Goal: Information Seeking & Learning: Learn about a topic

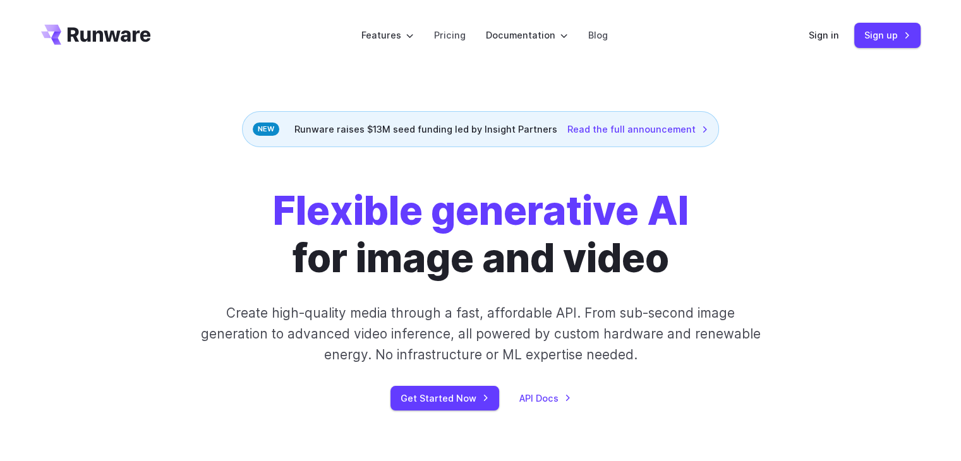
click at [763, 291] on div "Flexible generative AI for image and video Create high-quality media through a …" at bounding box center [481, 299] width 704 height 223
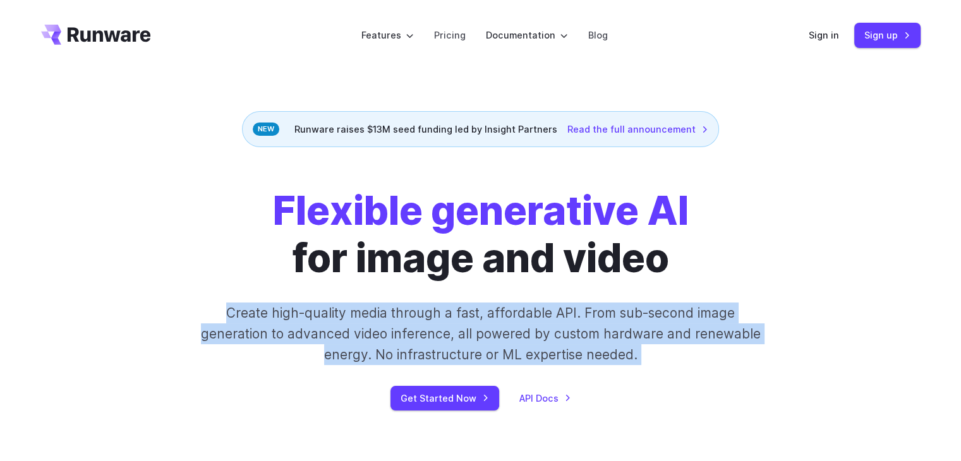
click at [763, 291] on div "Flexible generative AI for image and video Create high-quality media through a …" at bounding box center [481, 299] width 704 height 223
click at [790, 267] on div "Flexible generative AI for image and video Create high-quality media through a …" at bounding box center [481, 299] width 704 height 223
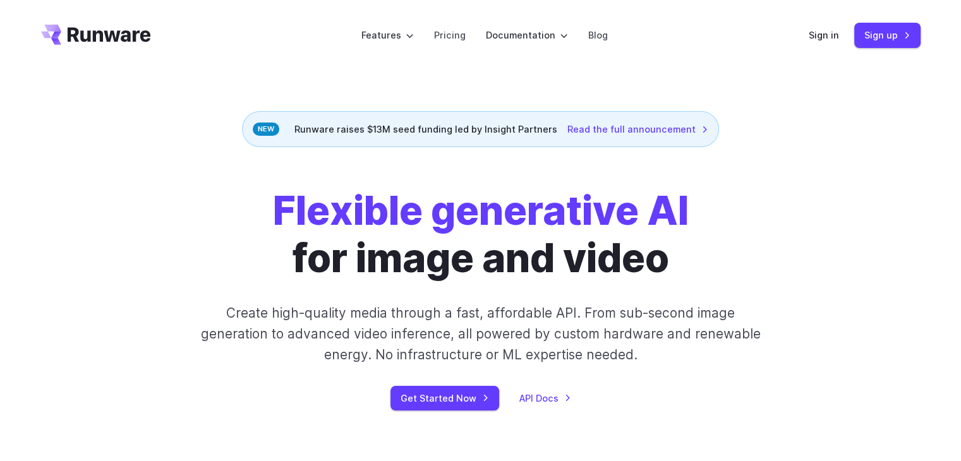
click at [685, 320] on p "Create high-quality media through a fast, affordable API. From sub-second image…" at bounding box center [480, 334] width 563 height 63
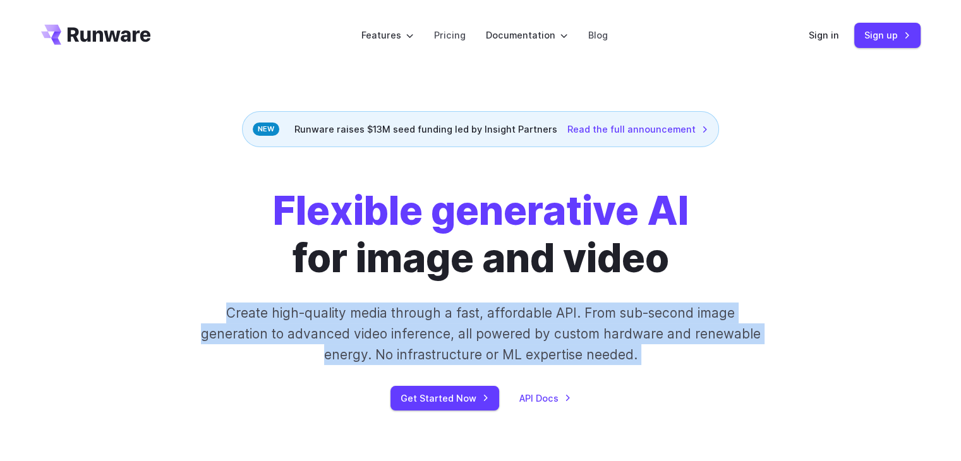
click at [685, 320] on p "Create high-quality media through a fast, affordable API. From sub-second image…" at bounding box center [480, 334] width 563 height 63
click at [745, 315] on p "Create high-quality media through a fast, affordable API. From sub-second image…" at bounding box center [480, 334] width 563 height 63
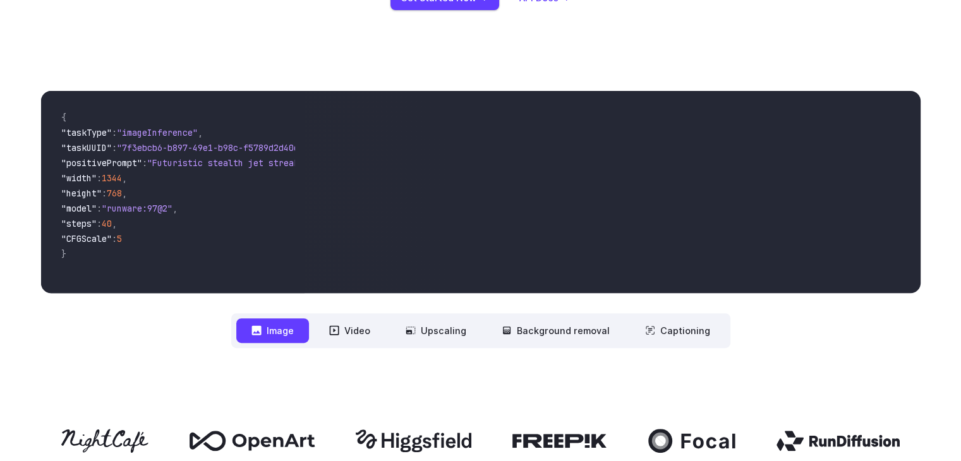
scroll to position [379, 0]
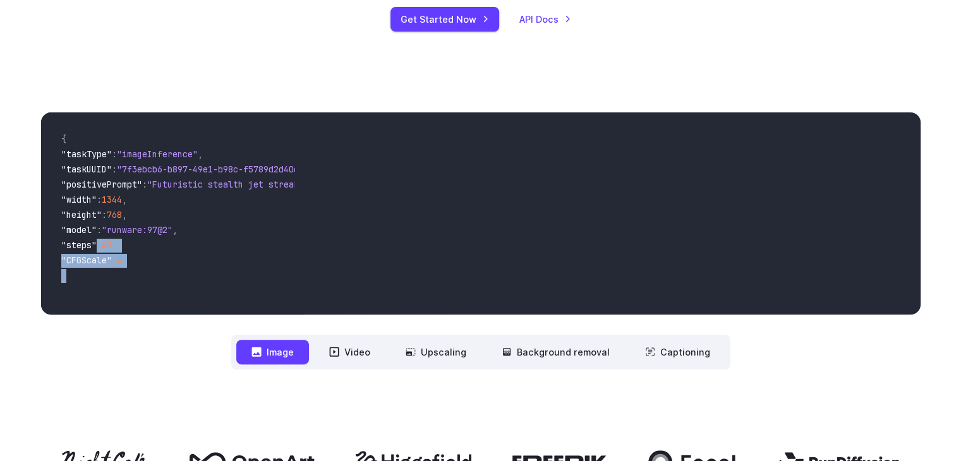
drag, startPoint x: 227, startPoint y: 298, endPoint x: 97, endPoint y: 251, distance: 138.7
click at [97, 251] on code "{ "taskType" : "imageInference" , "taskUUID" : "7f3ebcb6-b897-49e1-b98c-f5789d2…" at bounding box center [173, 214] width 244 height 182
click at [97, 251] on span ""steps"" at bounding box center [78, 244] width 35 height 11
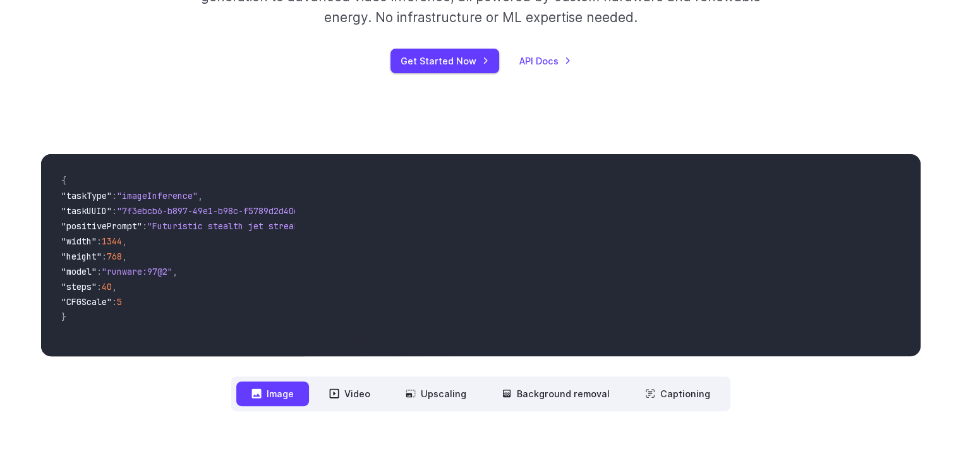
scroll to position [316, 0]
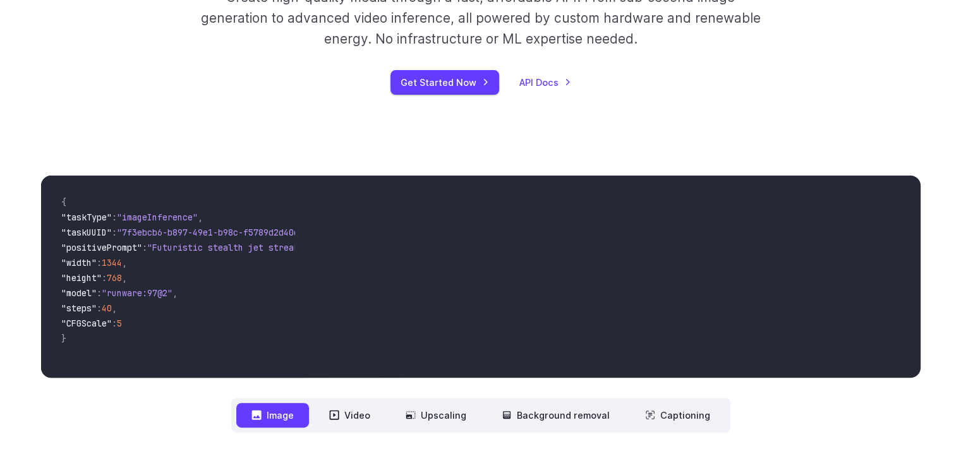
drag, startPoint x: 146, startPoint y: 373, endPoint x: 317, endPoint y: 379, distance: 171.3
click at [317, 379] on div "**********" at bounding box center [480, 304] width 879 height 257
click at [318, 378] on video at bounding box center [611, 277] width 615 height 202
click at [341, 429] on nav "**********" at bounding box center [480, 415] width 499 height 35
click at [341, 426] on button "Video" at bounding box center [349, 415] width 71 height 25
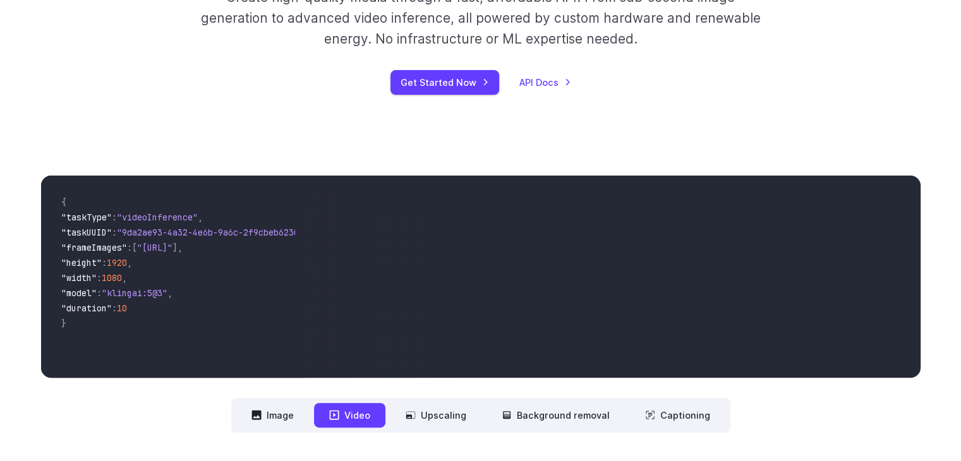
click at [268, 428] on nav "**********" at bounding box center [480, 415] width 499 height 35
click at [290, 421] on button "Image" at bounding box center [272, 415] width 73 height 25
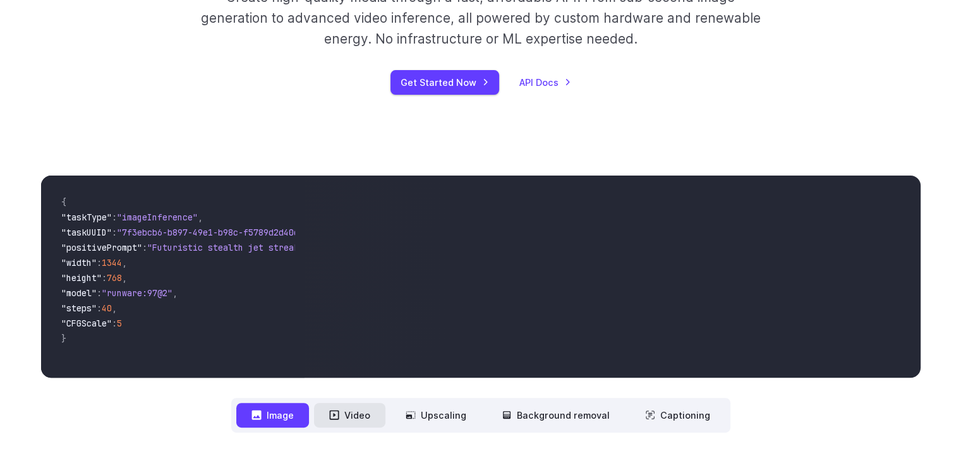
click at [353, 414] on button "Video" at bounding box center [349, 415] width 71 height 25
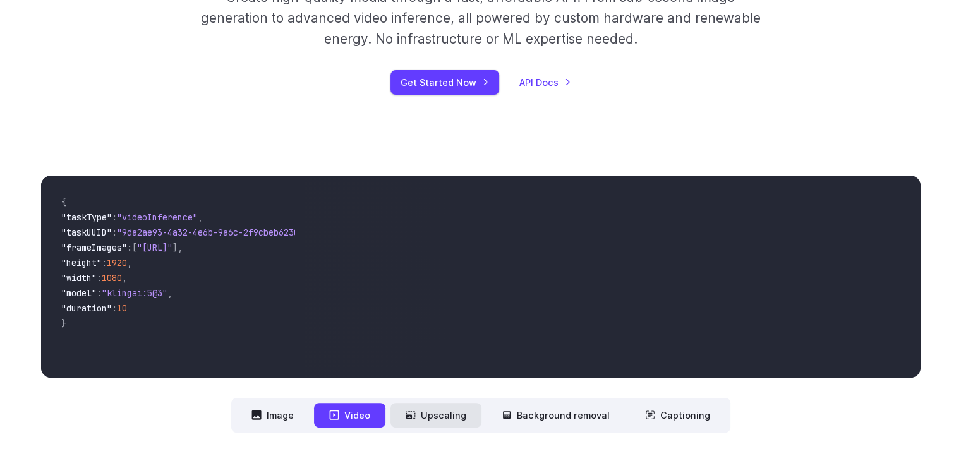
click at [428, 418] on button "Upscaling" at bounding box center [435, 415] width 91 height 25
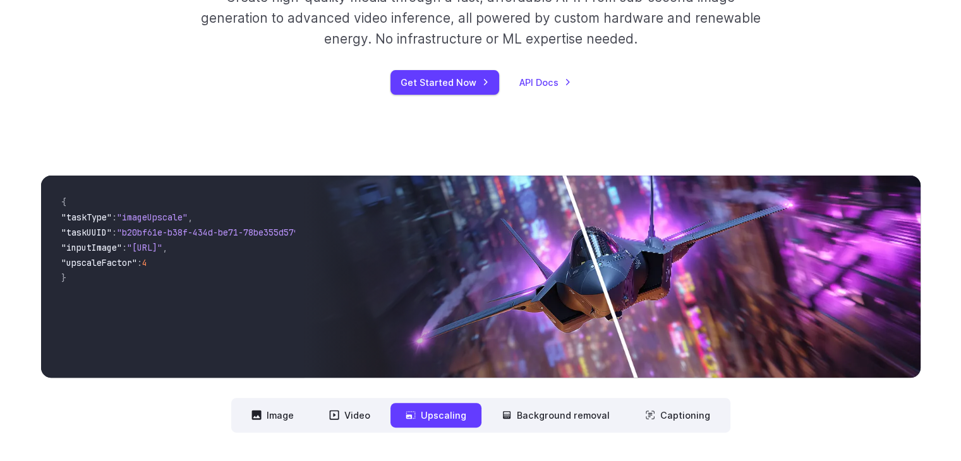
click at [389, 421] on nav "**********" at bounding box center [480, 415] width 499 height 35
click at [306, 430] on nav "**********" at bounding box center [480, 415] width 499 height 35
click at [301, 421] on button "Image" at bounding box center [272, 415] width 73 height 25
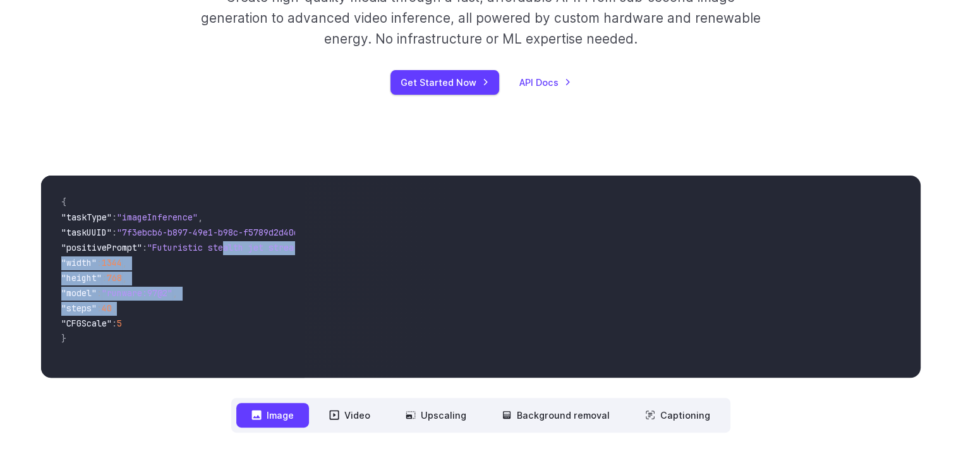
drag, startPoint x: 236, startPoint y: 256, endPoint x: 284, endPoint y: 322, distance: 80.9
click at [251, 327] on code "{ "taskType" : "imageInference" , "taskUUID" : "7f3ebcb6-b897-49e1-b98c-f5789d2…" at bounding box center [173, 277] width 244 height 182
click at [576, 426] on button "Background removal" at bounding box center [555, 415] width 138 height 25
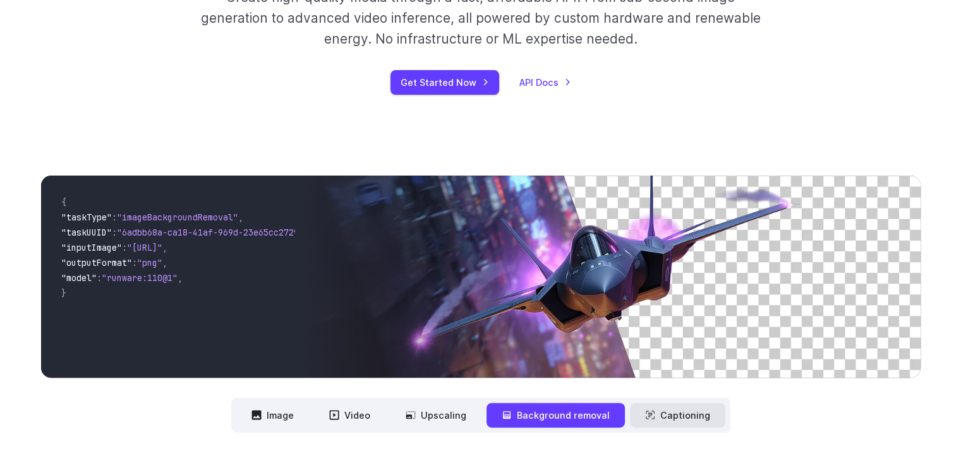
click at [649, 416] on icon at bounding box center [650, 415] width 10 height 10
click at [672, 410] on button "Captioning" at bounding box center [677, 415] width 95 height 25
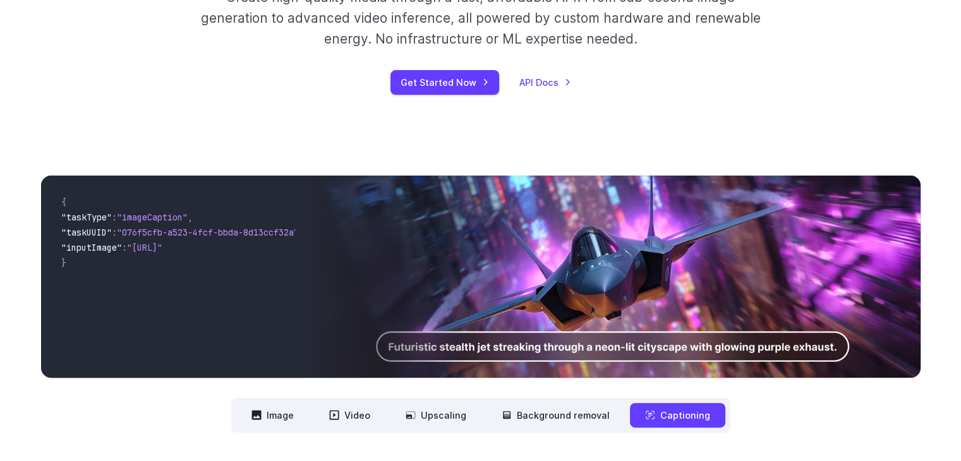
click at [468, 435] on div "**********" at bounding box center [480, 304] width 961 height 338
click at [459, 425] on button "Upscaling" at bounding box center [435, 415] width 91 height 25
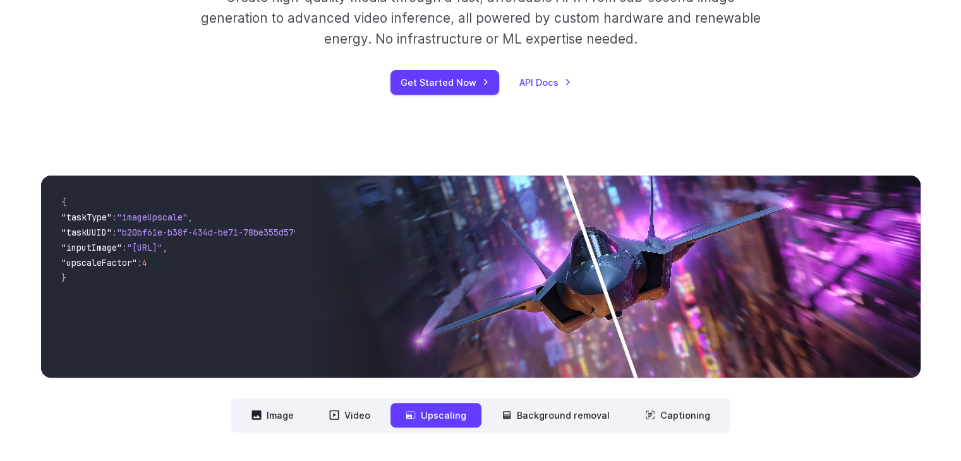
click at [627, 316] on img at bounding box center [611, 277] width 615 height 202
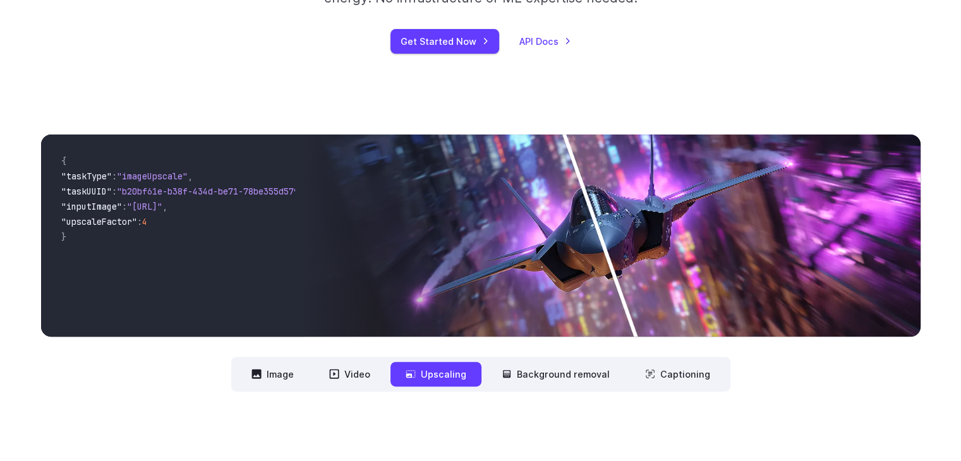
scroll to position [379, 0]
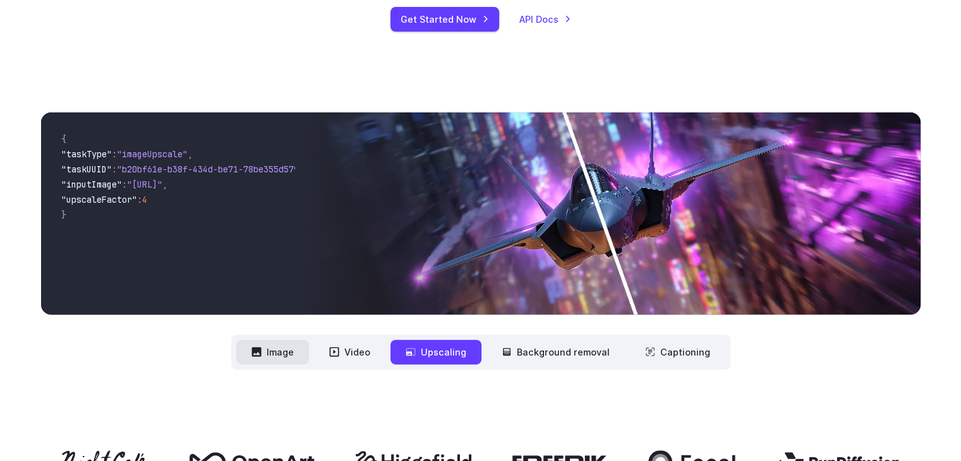
click at [301, 354] on button "Image" at bounding box center [272, 352] width 73 height 25
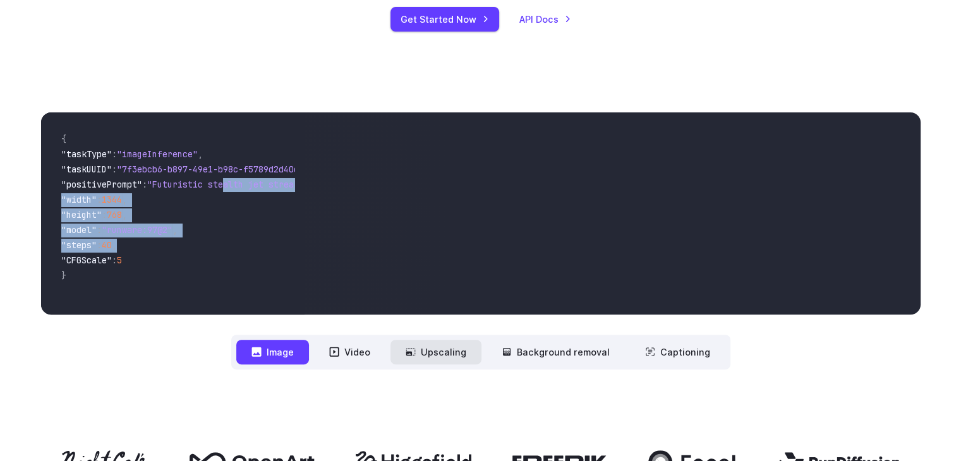
click at [394, 354] on button "Upscaling" at bounding box center [435, 352] width 91 height 25
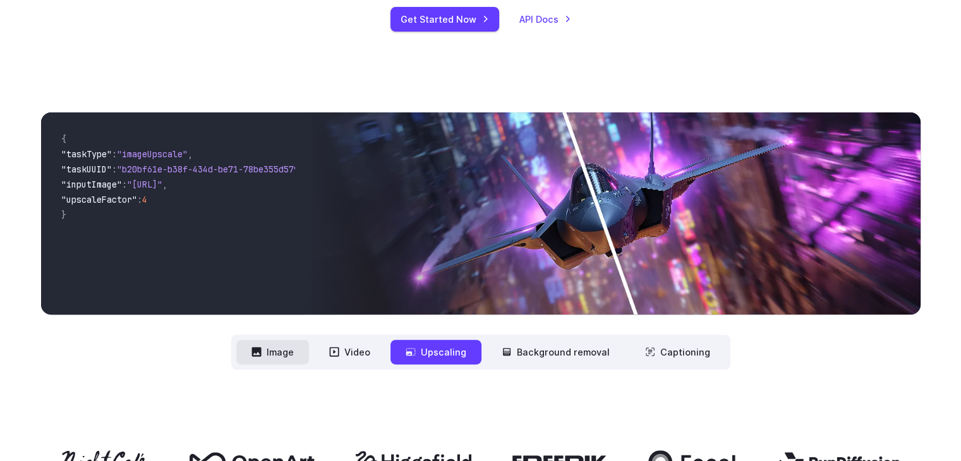
click at [271, 358] on button "Image" at bounding box center [272, 352] width 73 height 25
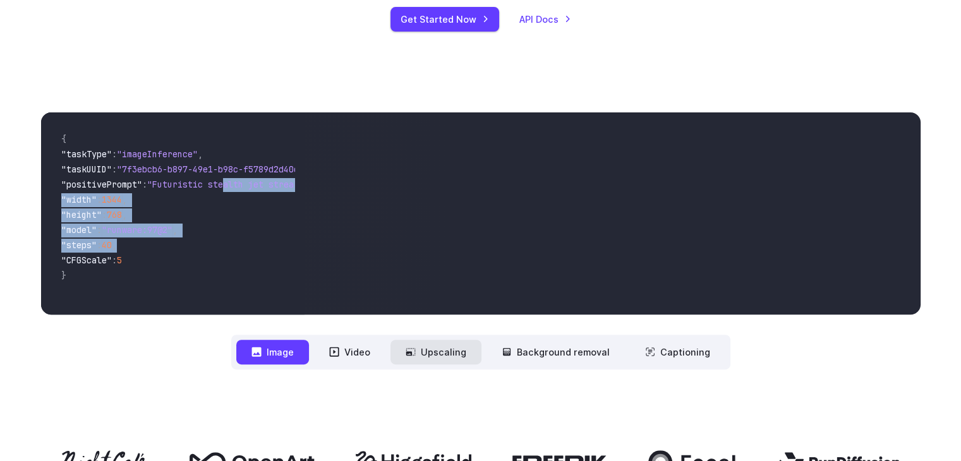
click at [404, 359] on button "Upscaling" at bounding box center [435, 352] width 91 height 25
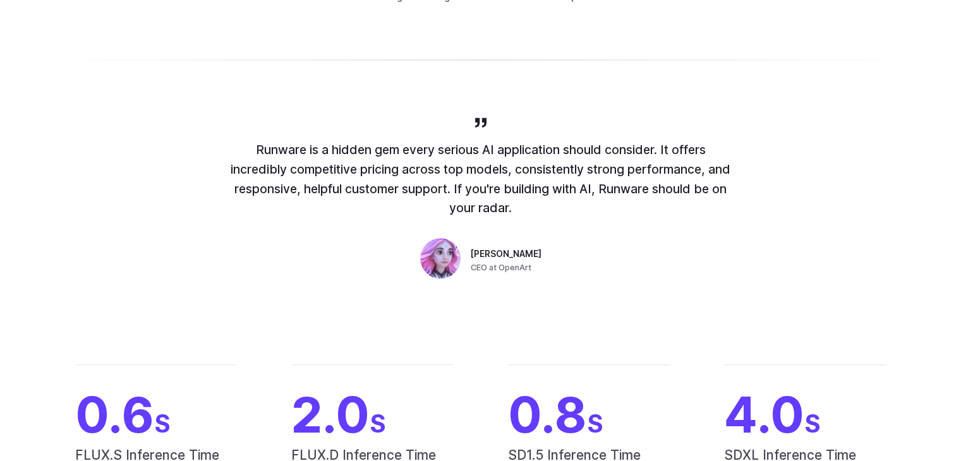
scroll to position [1011, 0]
